Goal: Task Accomplishment & Management: Manage account settings

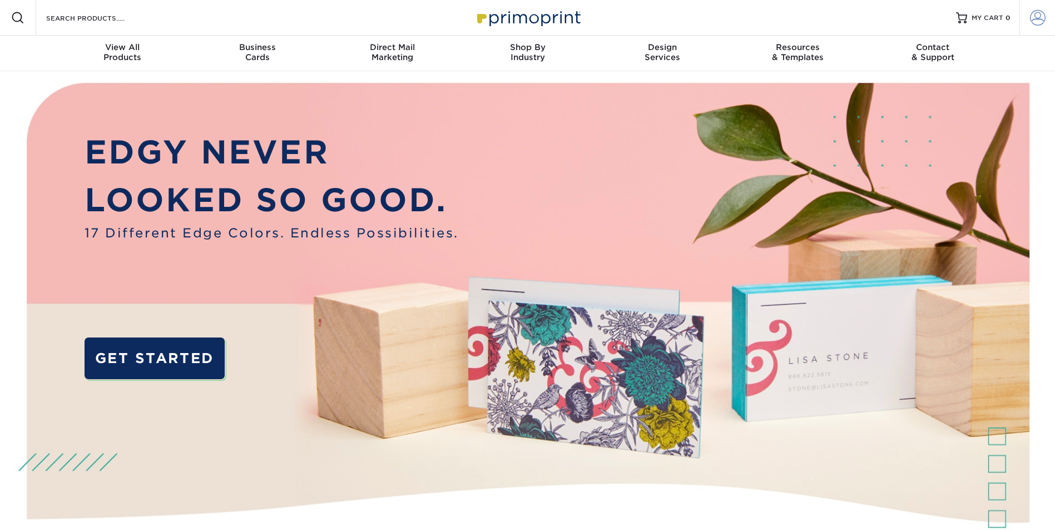
type input "[EMAIL_ADDRESS][DOMAIN_NAME]"
click at [1033, 16] on span at bounding box center [1038, 18] width 16 height 16
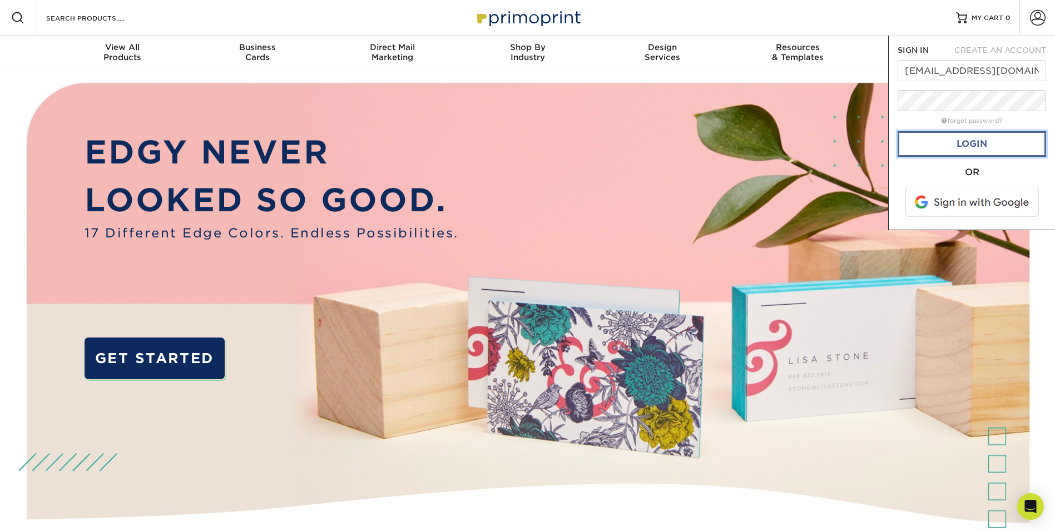
click at [962, 144] on link "Login" at bounding box center [972, 144] width 149 height 26
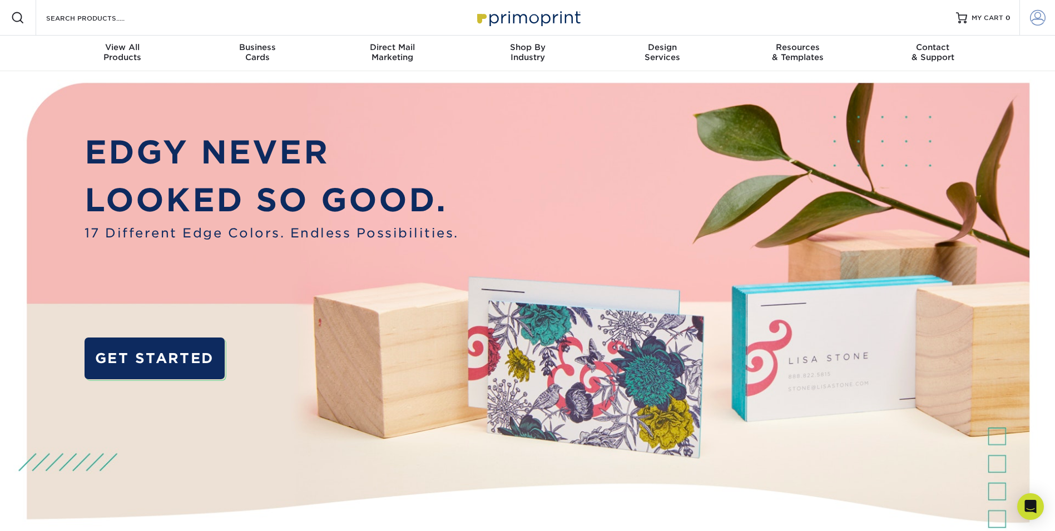
click at [1038, 15] on span at bounding box center [1038, 18] width 16 height 16
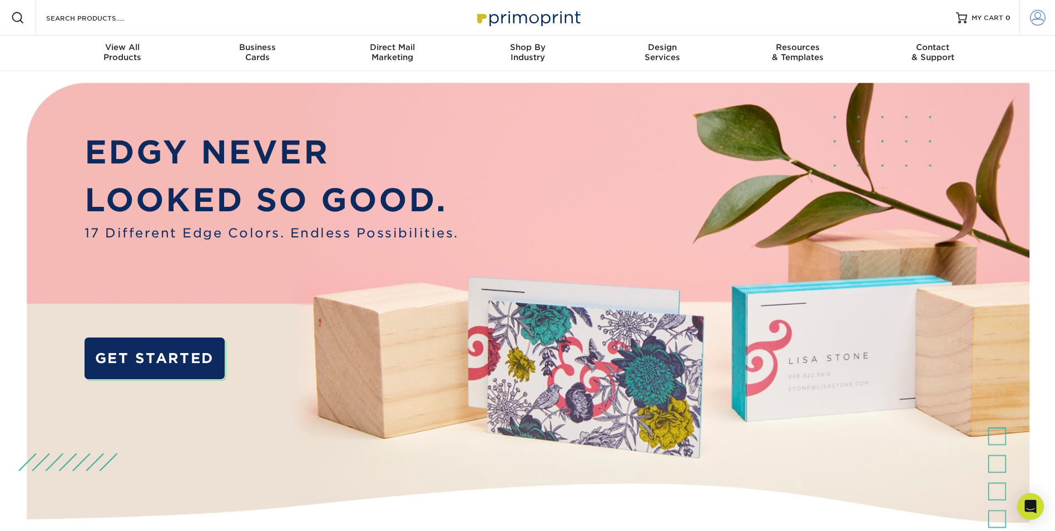
click at [1032, 17] on span at bounding box center [1038, 18] width 16 height 16
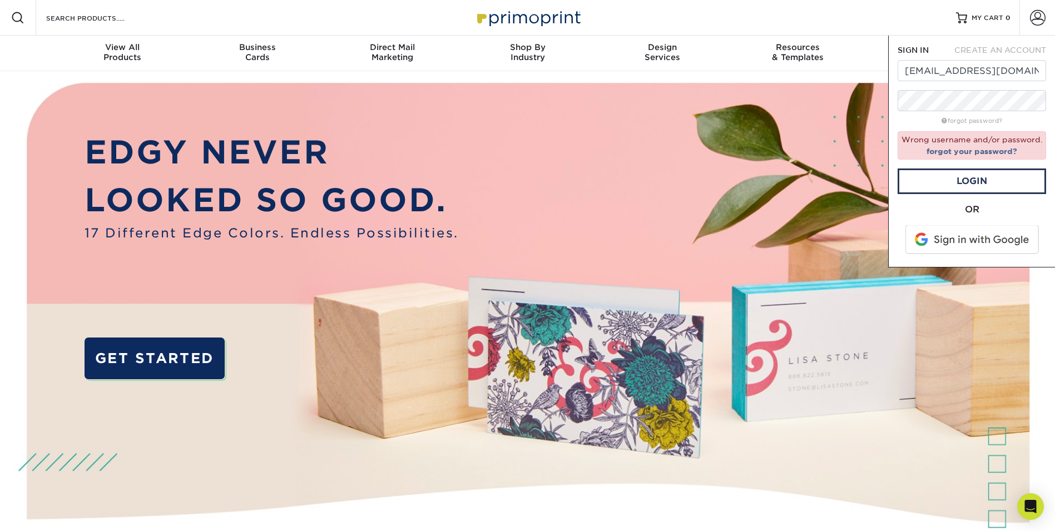
click at [818, 216] on img at bounding box center [527, 332] width 1045 height 522
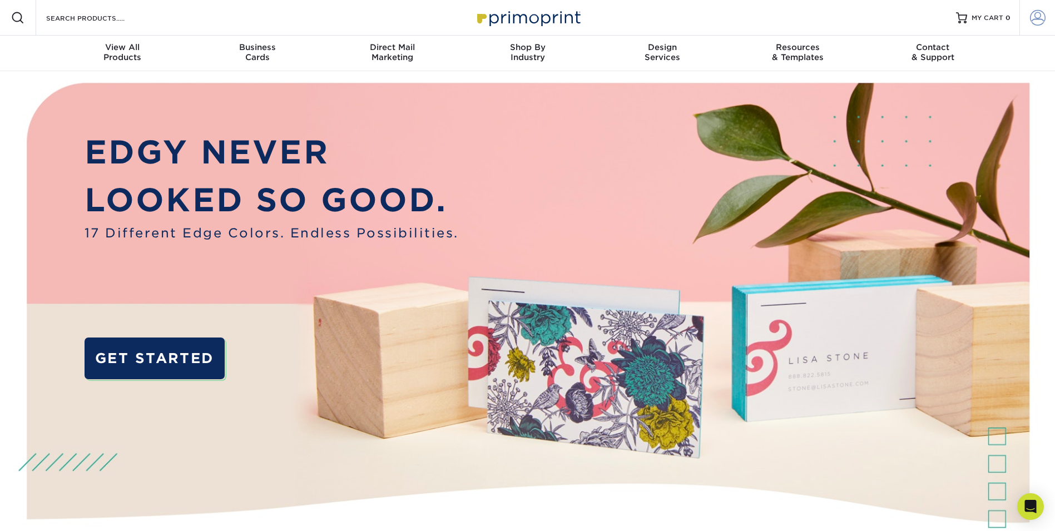
click at [1037, 12] on span at bounding box center [1038, 18] width 16 height 16
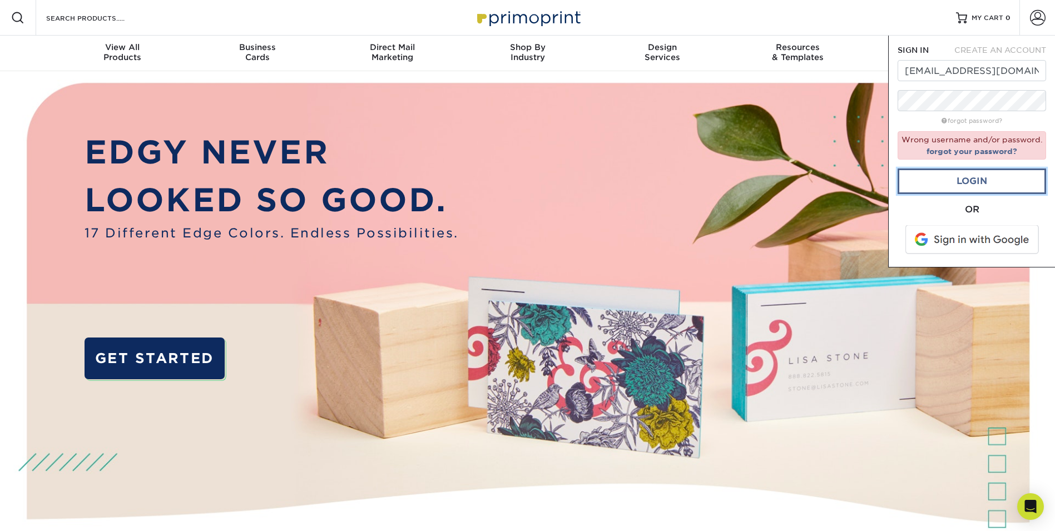
click at [977, 179] on link "Login" at bounding box center [972, 182] width 149 height 26
